Goal: Check status: Check status

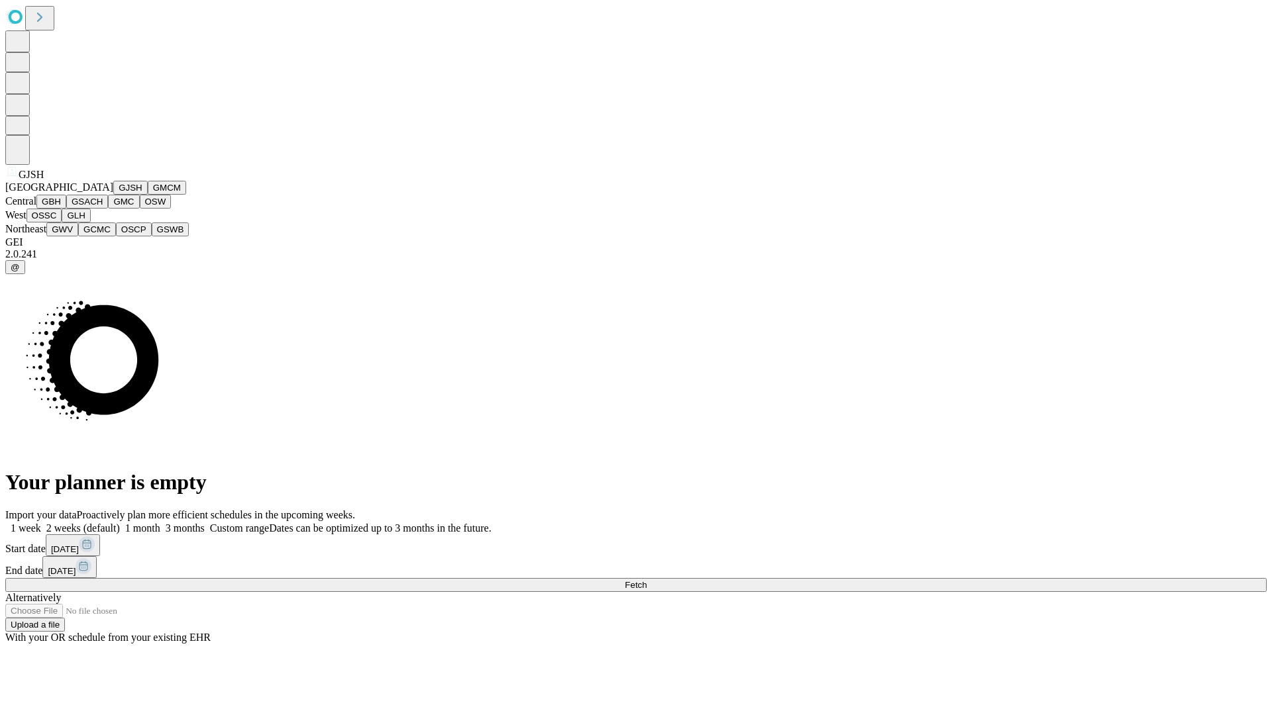
click at [113, 195] on button "GJSH" at bounding box center [130, 188] width 34 height 14
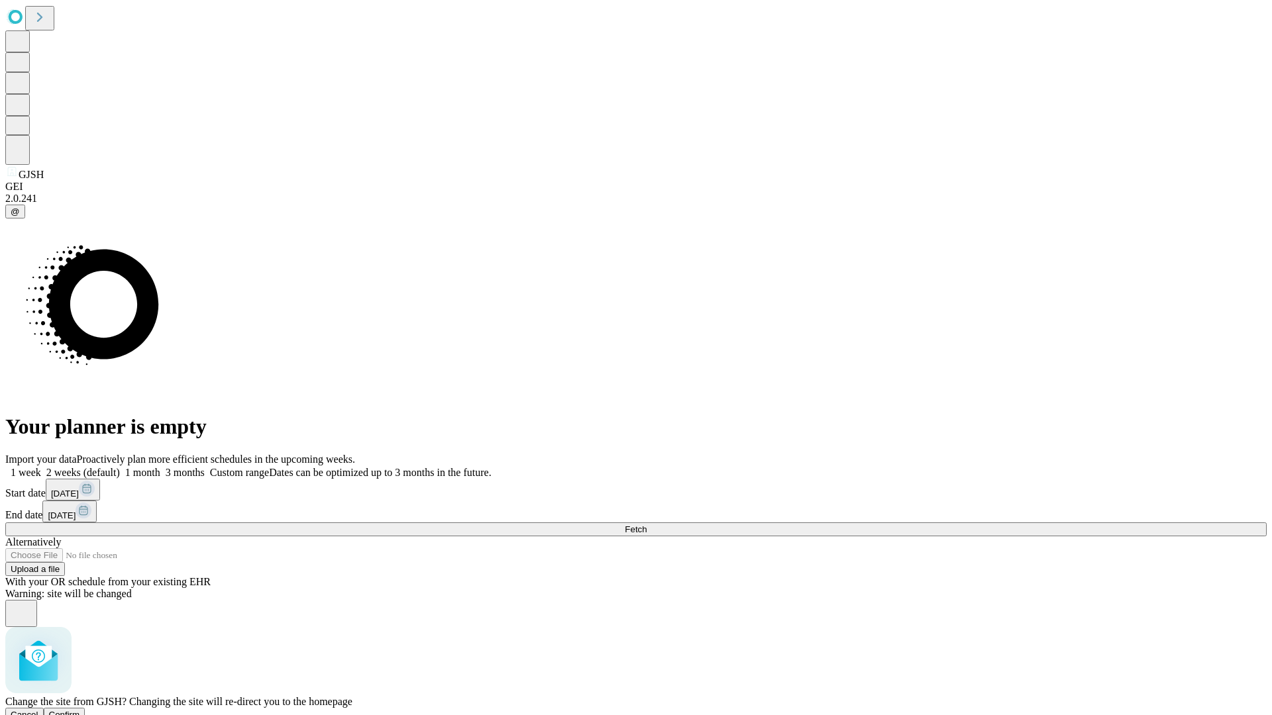
click at [80, 710] on span "Confirm" at bounding box center [64, 715] width 31 height 10
click at [41, 467] on label "1 week" at bounding box center [23, 472] width 36 height 11
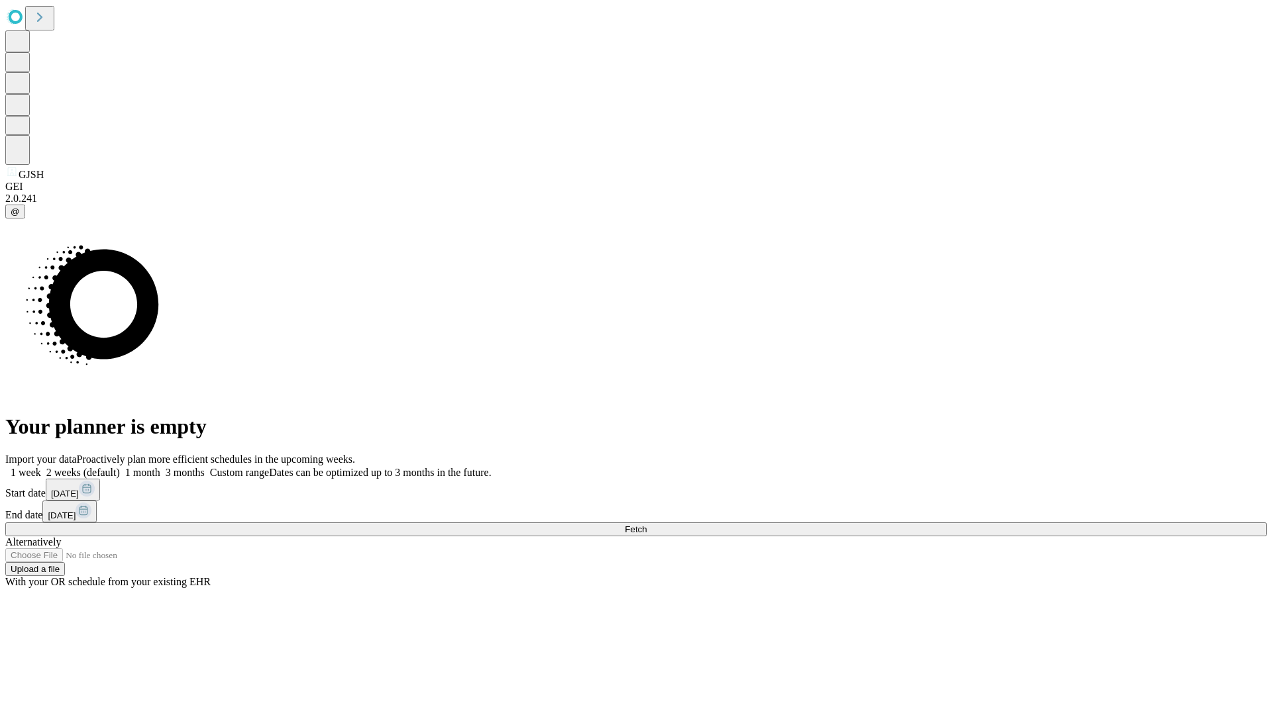
click at [646, 525] on span "Fetch" at bounding box center [636, 530] width 22 height 10
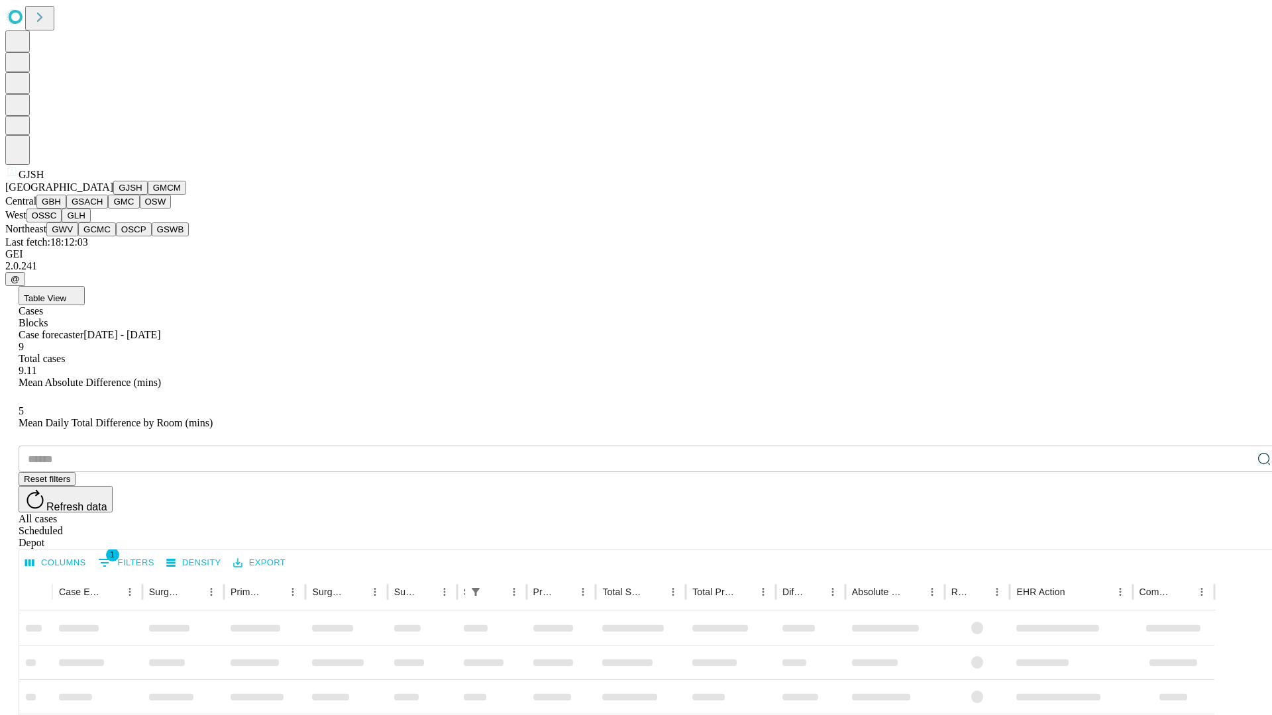
click at [148, 195] on button "GMCM" at bounding box center [167, 188] width 38 height 14
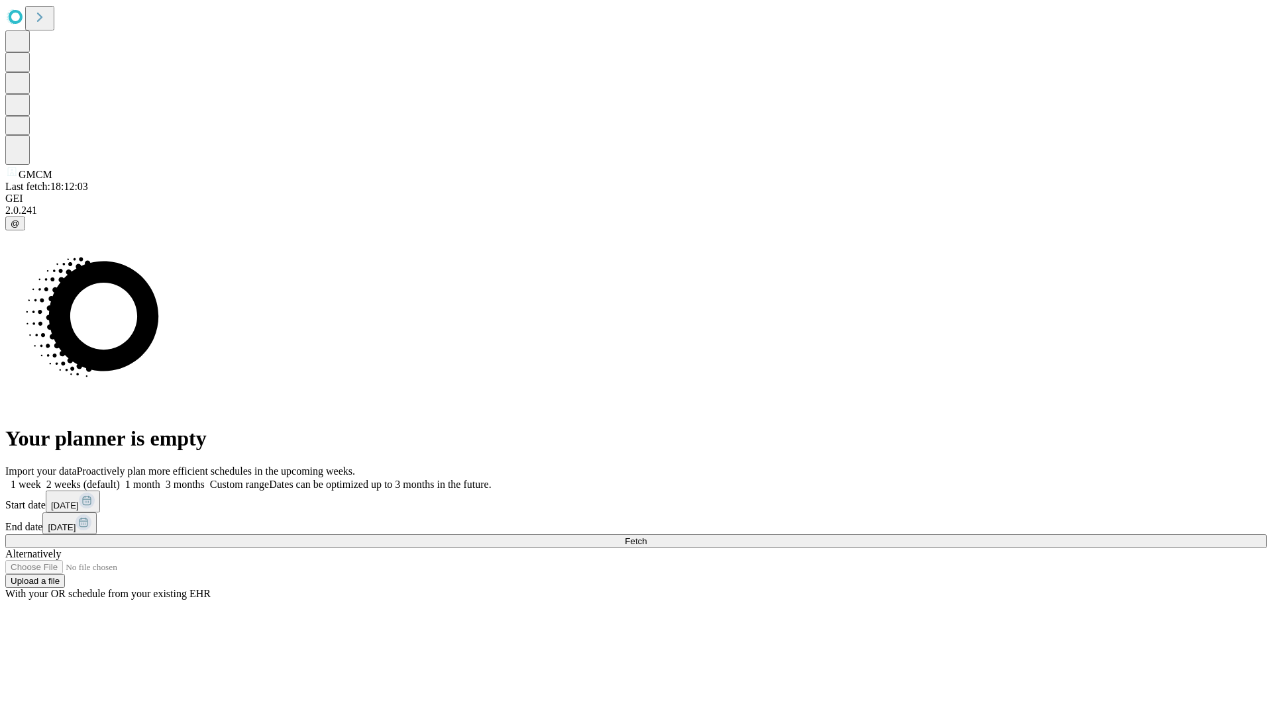
click at [41, 479] on label "1 week" at bounding box center [23, 484] width 36 height 11
click at [646, 537] on span "Fetch" at bounding box center [636, 542] width 22 height 10
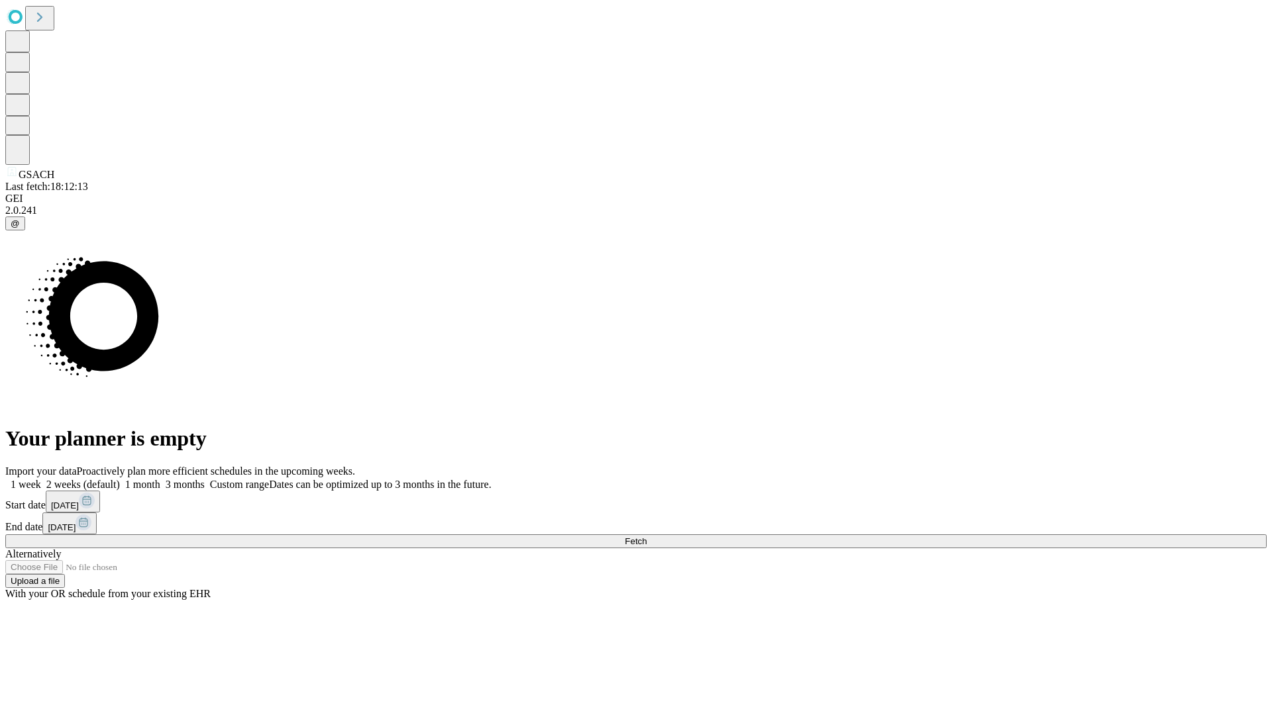
click at [41, 479] on label "1 week" at bounding box center [23, 484] width 36 height 11
click at [646, 537] on span "Fetch" at bounding box center [636, 542] width 22 height 10
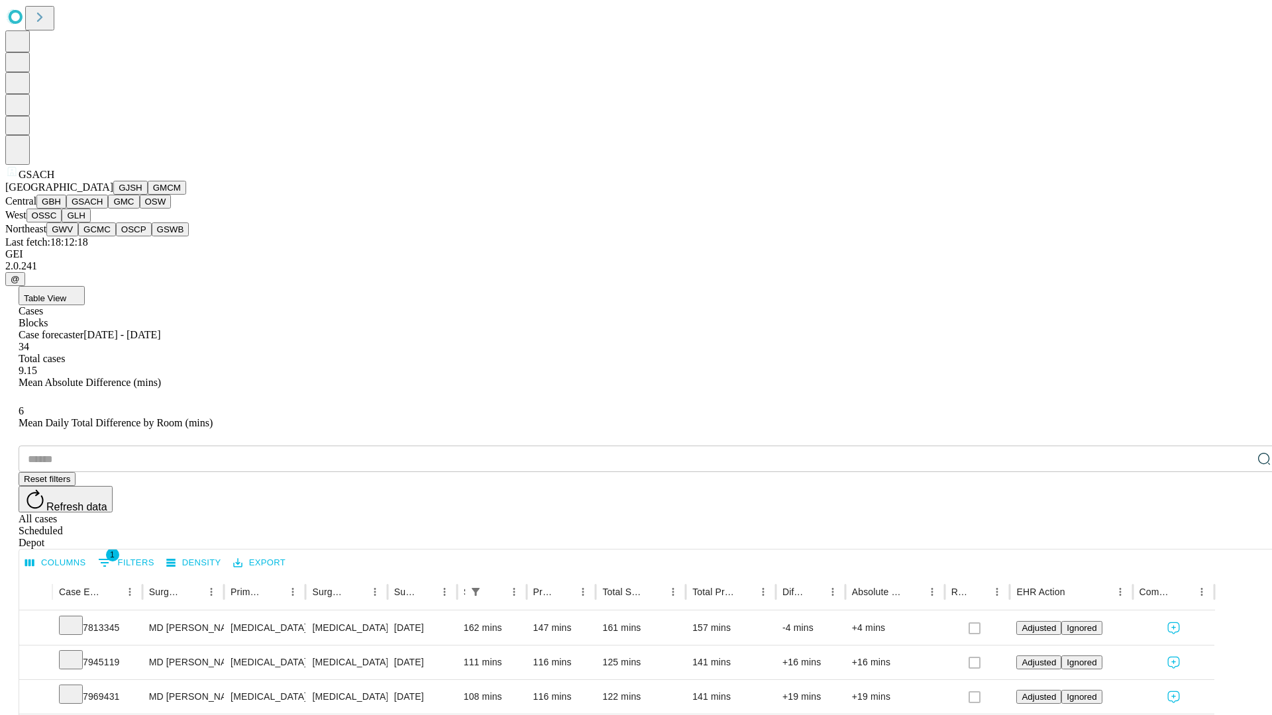
click at [108, 209] on button "GMC" at bounding box center [123, 202] width 31 height 14
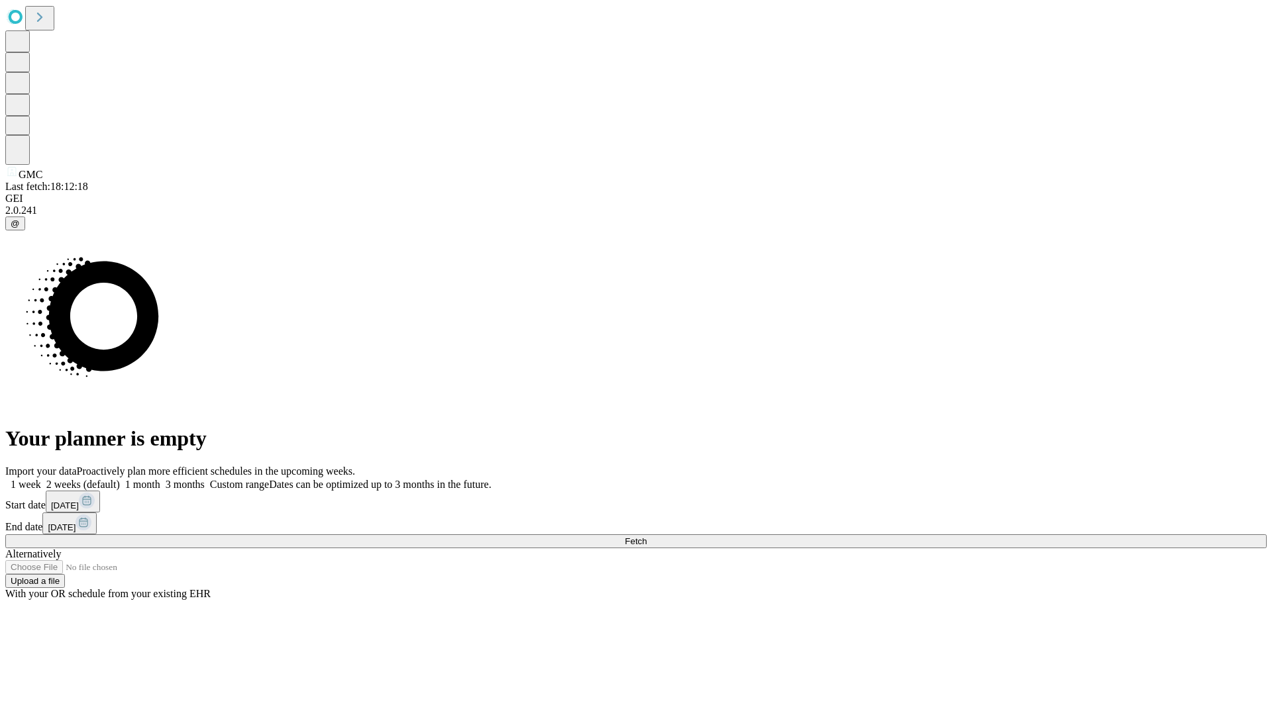
click at [646, 537] on span "Fetch" at bounding box center [636, 542] width 22 height 10
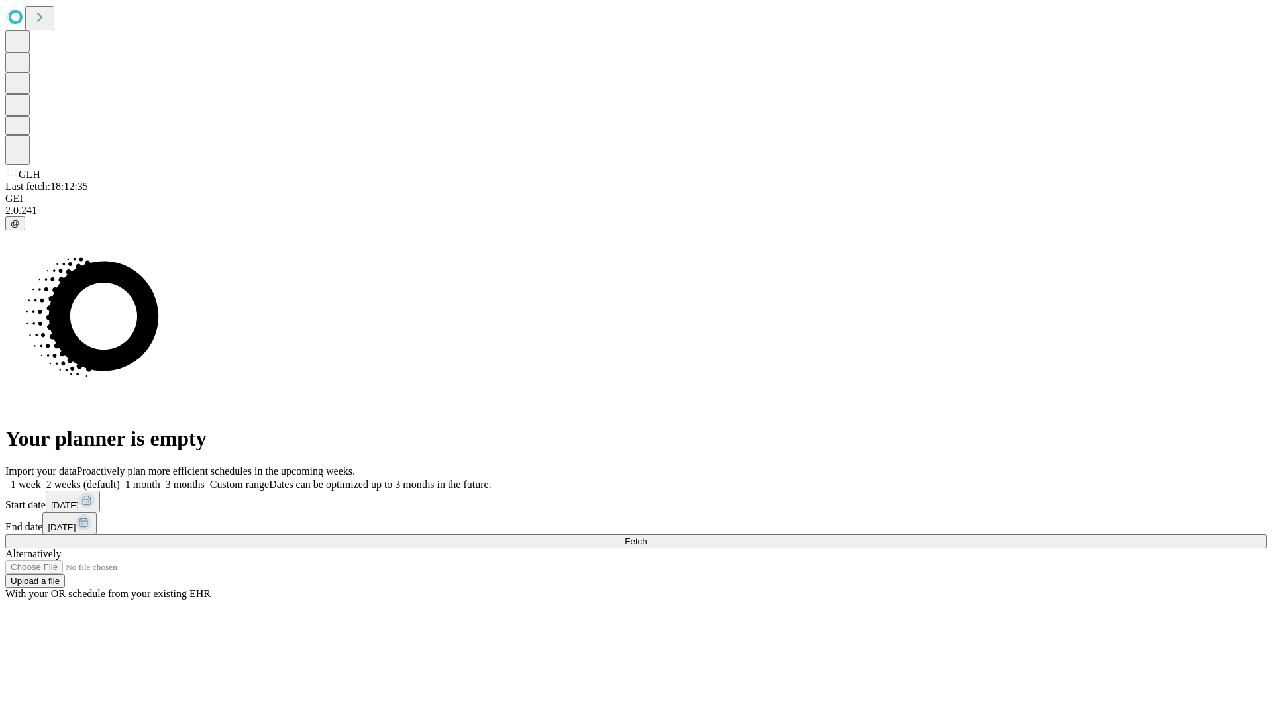
click at [41, 479] on label "1 week" at bounding box center [23, 484] width 36 height 11
click at [646, 537] on span "Fetch" at bounding box center [636, 542] width 22 height 10
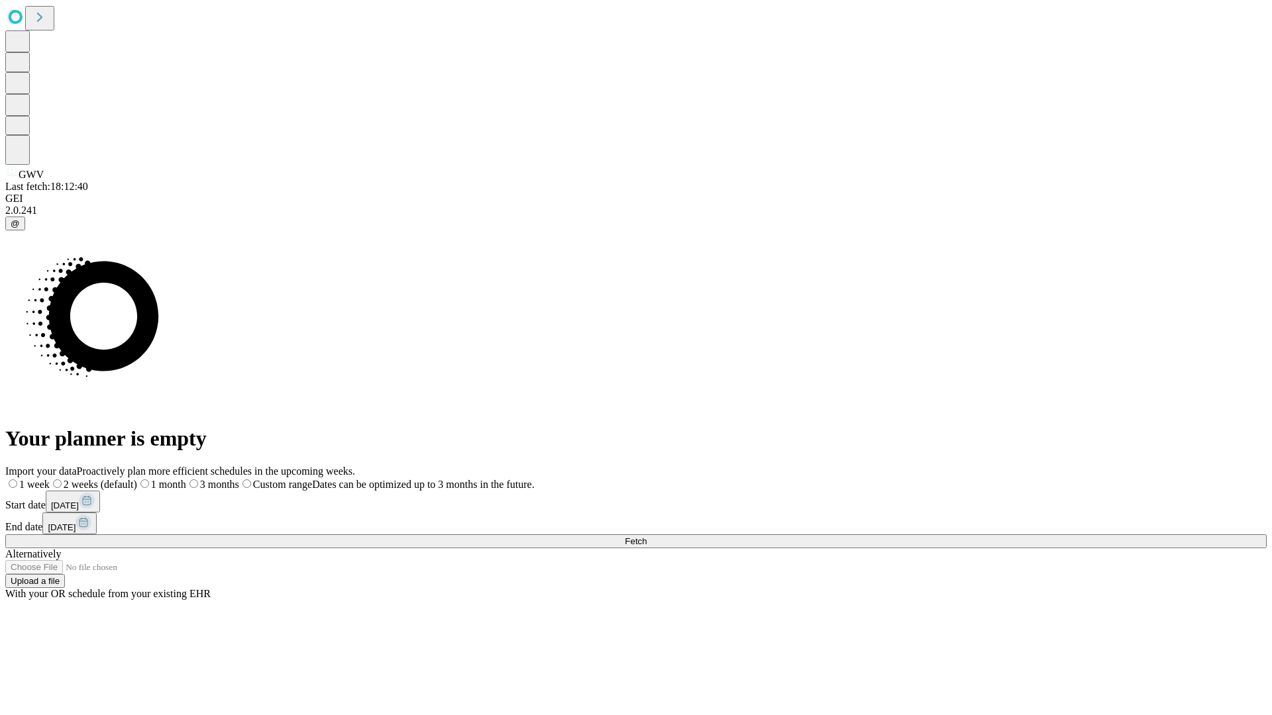
click at [50, 479] on label "1 week" at bounding box center [27, 484] width 44 height 11
click at [646, 537] on span "Fetch" at bounding box center [636, 542] width 22 height 10
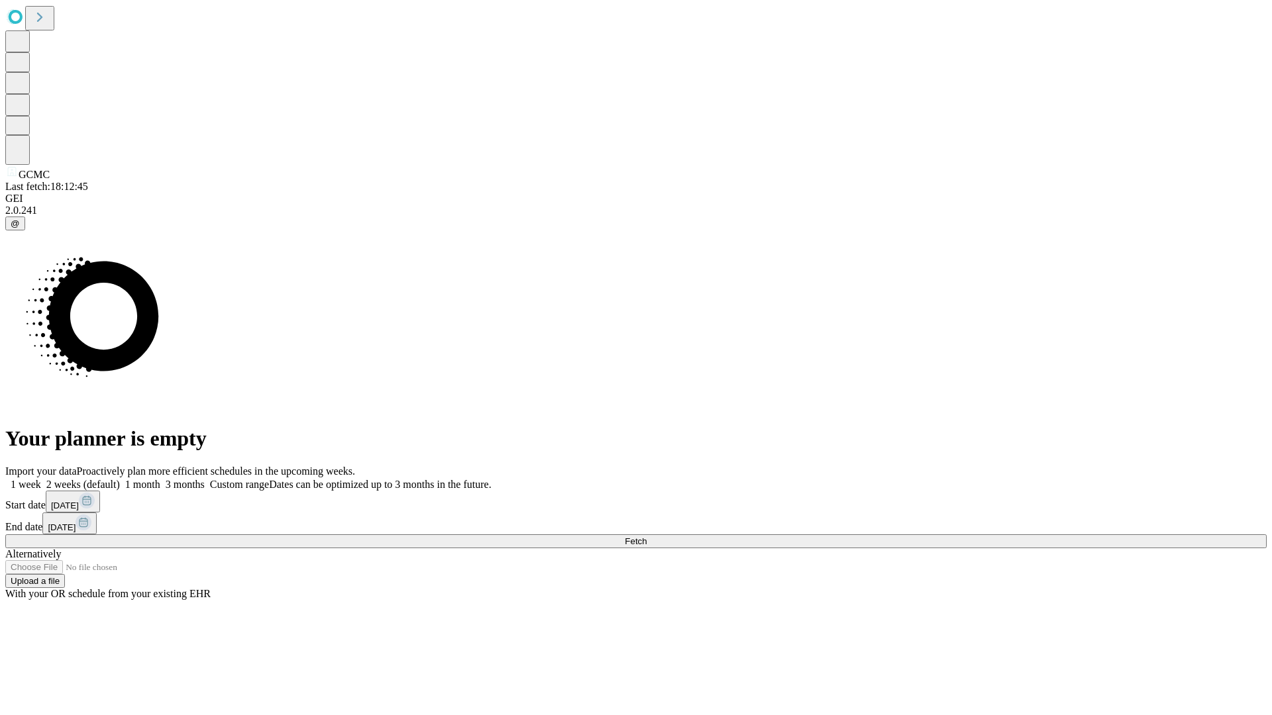
click at [41, 479] on label "1 week" at bounding box center [23, 484] width 36 height 11
click at [646, 537] on span "Fetch" at bounding box center [636, 542] width 22 height 10
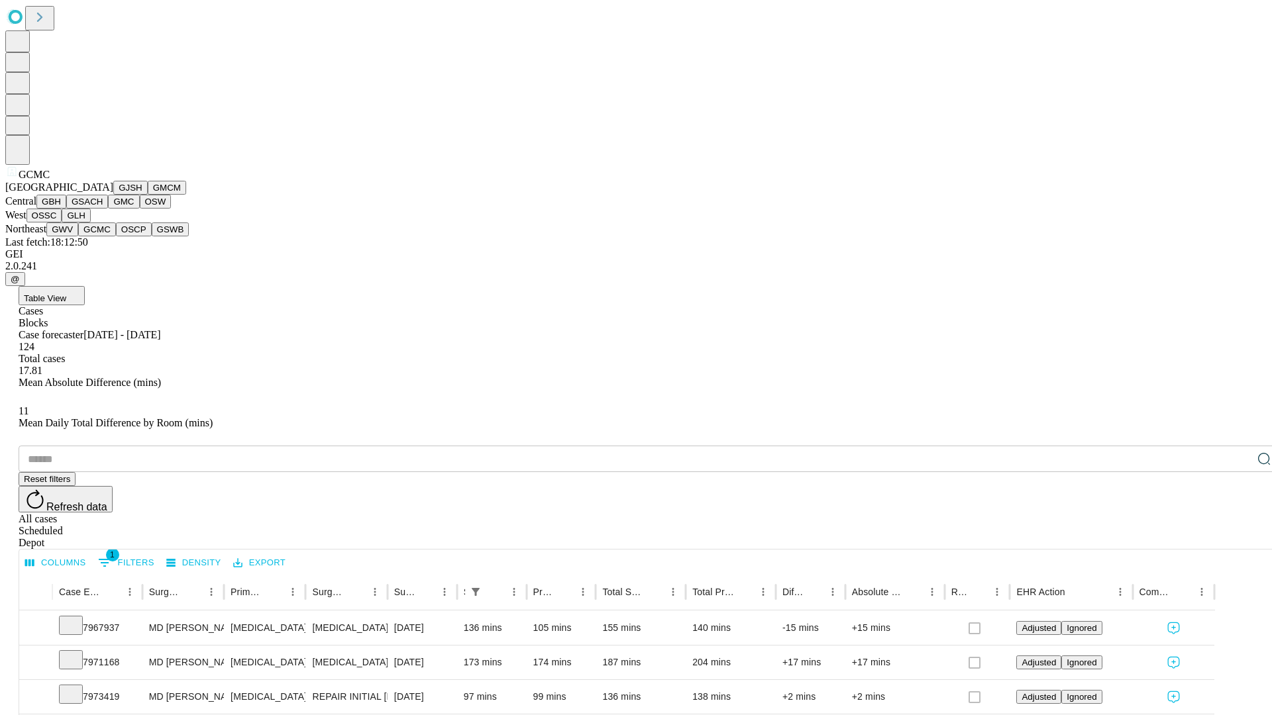
click at [116, 236] on button "OSCP" at bounding box center [134, 230] width 36 height 14
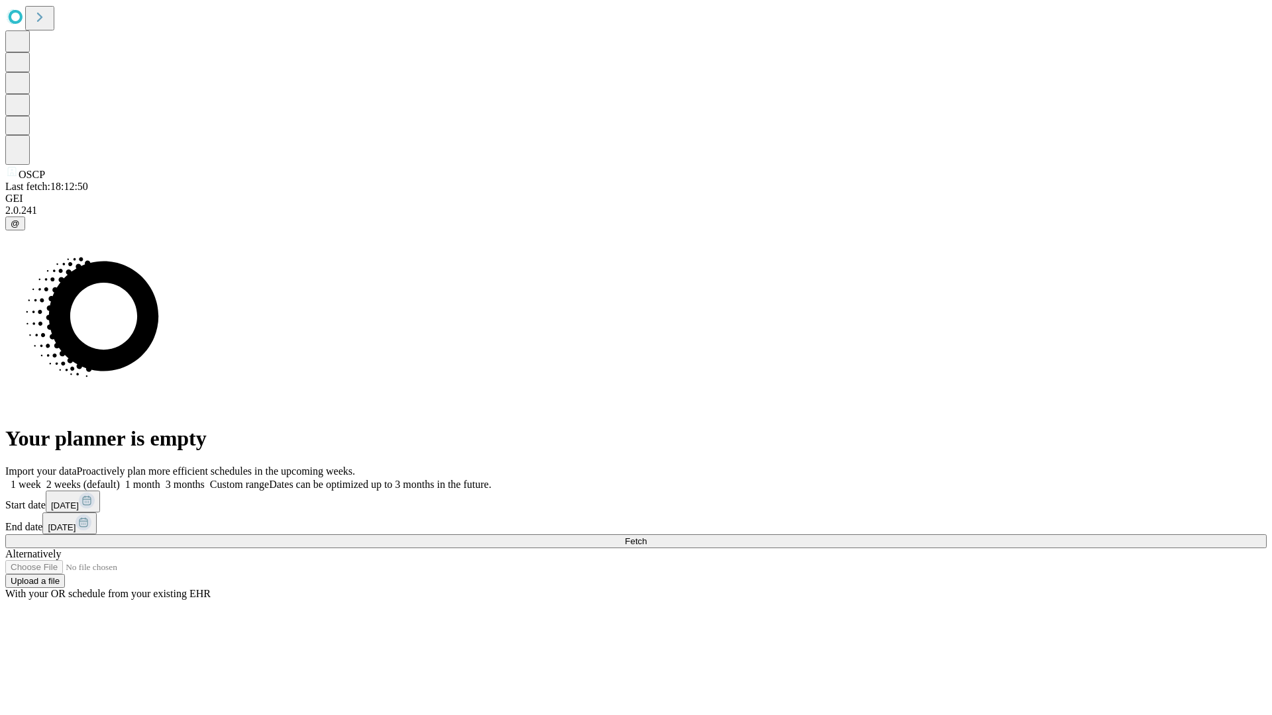
click at [41, 479] on label "1 week" at bounding box center [23, 484] width 36 height 11
click at [646, 537] on span "Fetch" at bounding box center [636, 542] width 22 height 10
